Goal: Information Seeking & Learning: Find specific page/section

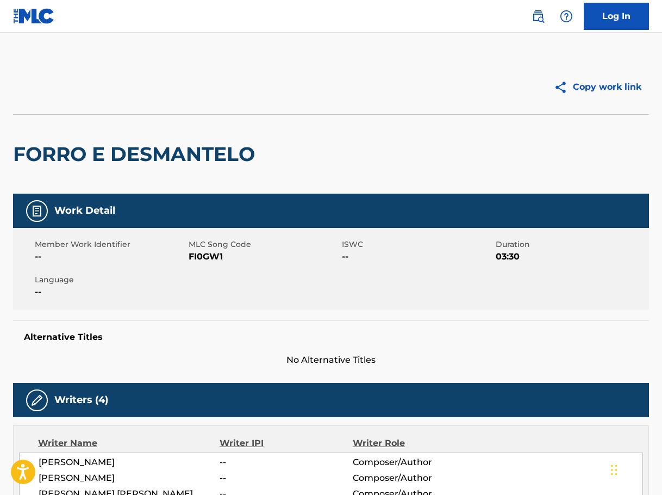
drag, startPoint x: 536, startPoint y: 16, endPoint x: 527, endPoint y: 18, distance: 10.0
click at [536, 16] on img at bounding box center [537, 16] width 13 height 13
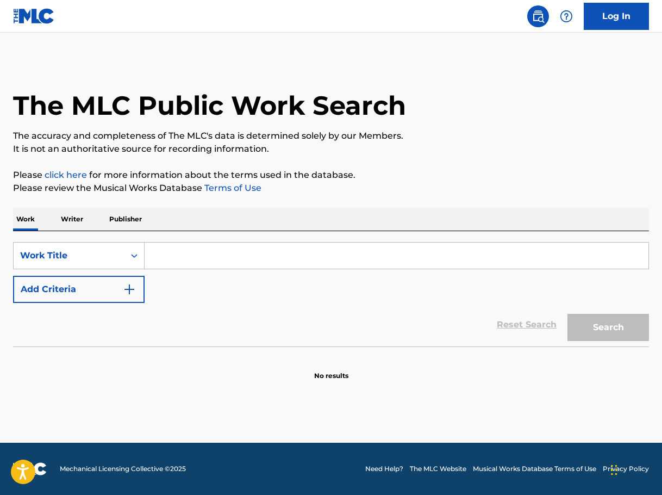
click at [220, 255] on input "Search Form" at bounding box center [397, 255] width 504 height 26
paste input "ANGELICAL PANDACA 2.0"
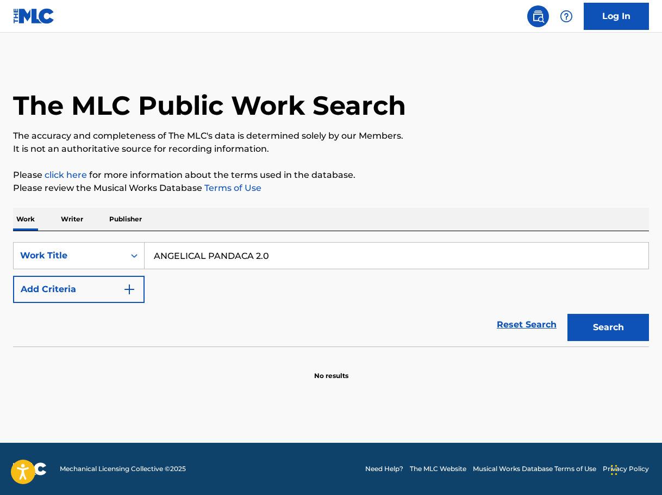
type input "ANGELICAL PANDACA 2.0"
click at [121, 284] on button "Add Criteria" at bounding box center [79, 289] width 132 height 27
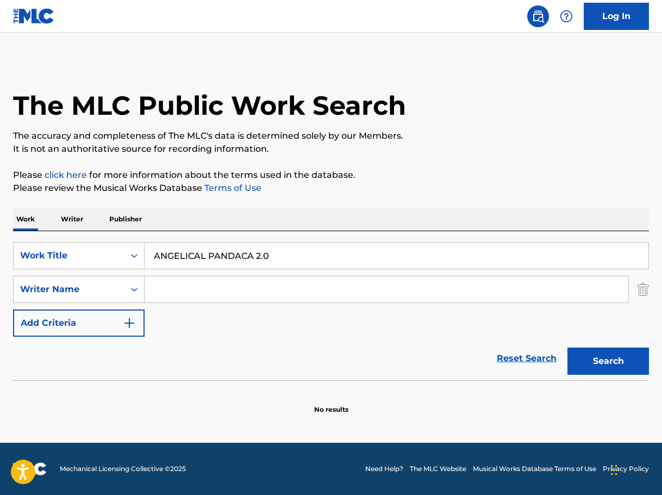
click at [266, 293] on input "Search Form" at bounding box center [387, 289] width 484 height 26
paste input "[PERSON_NAME]"
type input "[PERSON_NAME]"
click at [627, 354] on button "Search" at bounding box center [608, 360] width 82 height 27
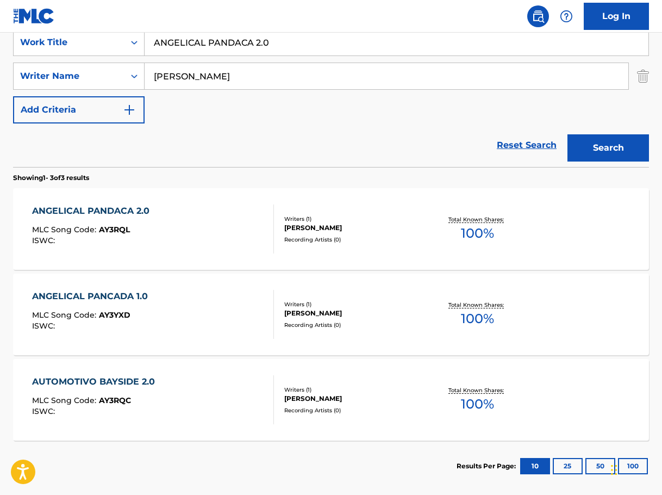
scroll to position [267, 0]
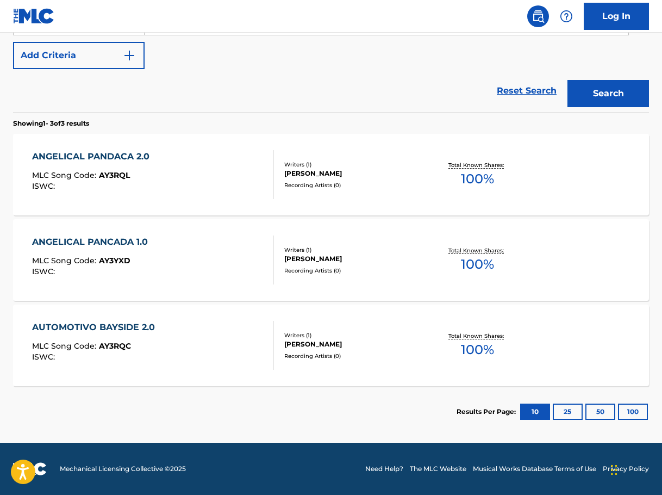
click at [370, 179] on div "Writers ( 1 ) [PERSON_NAME] Recording Artists ( 0 )" at bounding box center [349, 174] width 151 height 29
